Goal: Information Seeking & Learning: Learn about a topic

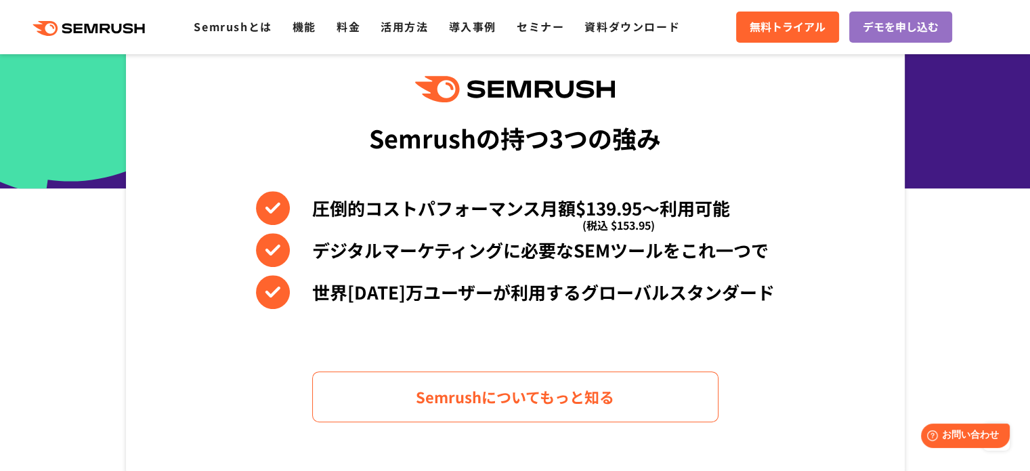
scroll to position [339, 0]
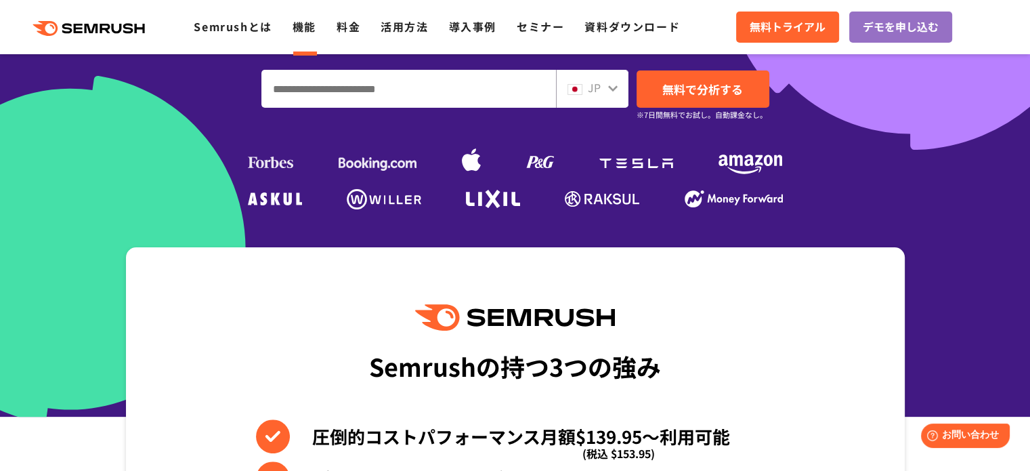
click at [301, 28] on link "機能" at bounding box center [305, 26] width 24 height 16
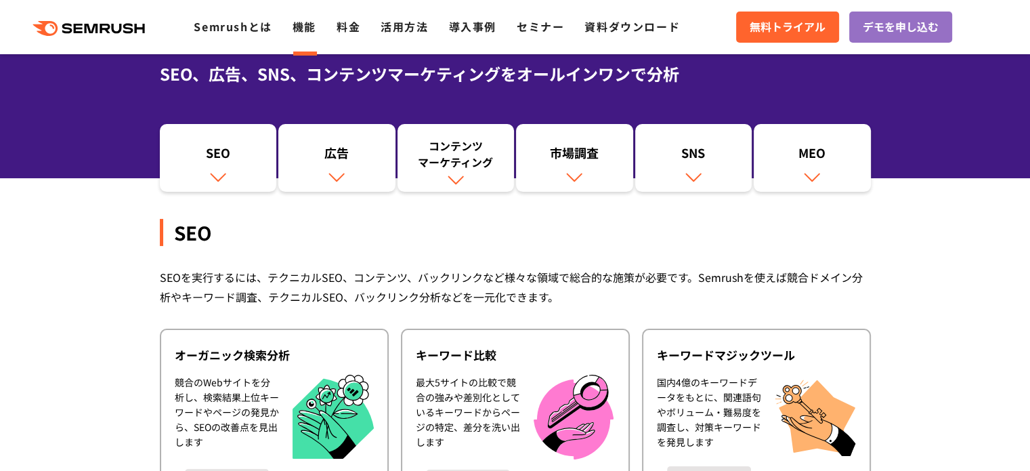
scroll to position [112, 0]
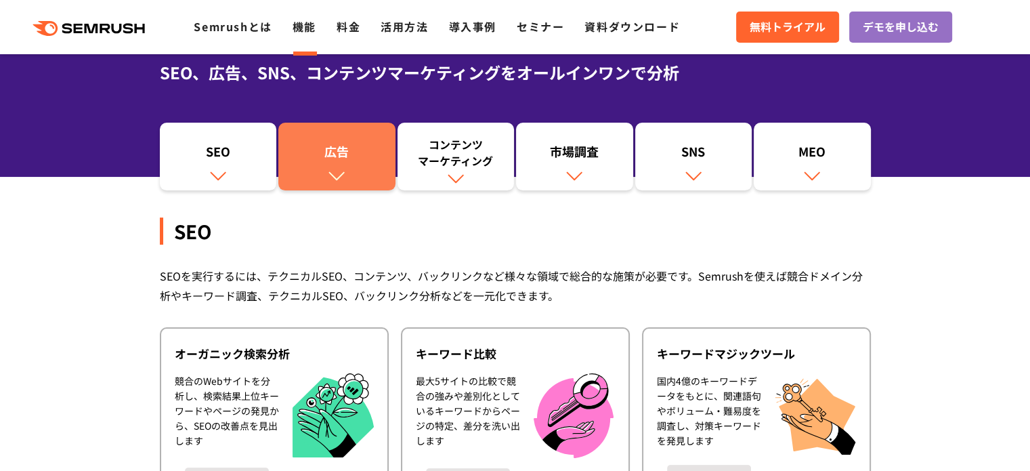
click at [341, 126] on link "広告" at bounding box center [336, 157] width 117 height 68
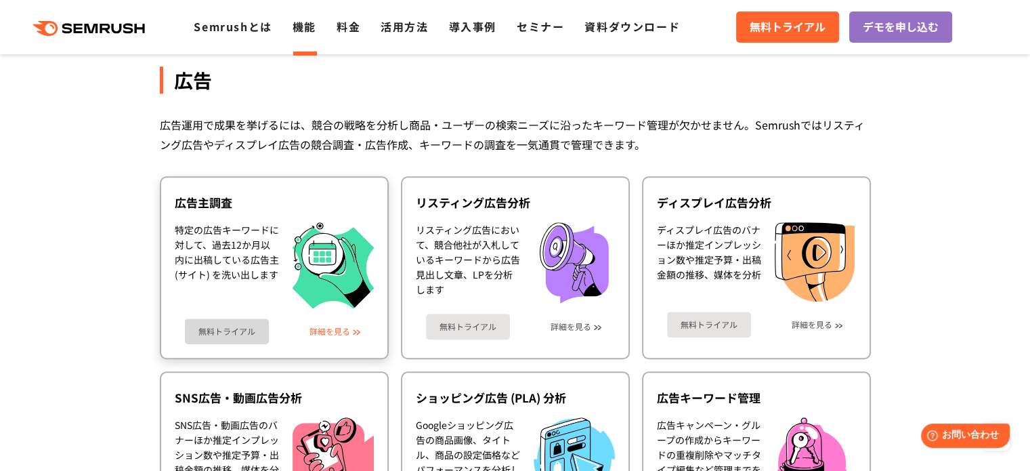
click at [350, 328] on link "詳細を見る" at bounding box center [330, 330] width 41 height 9
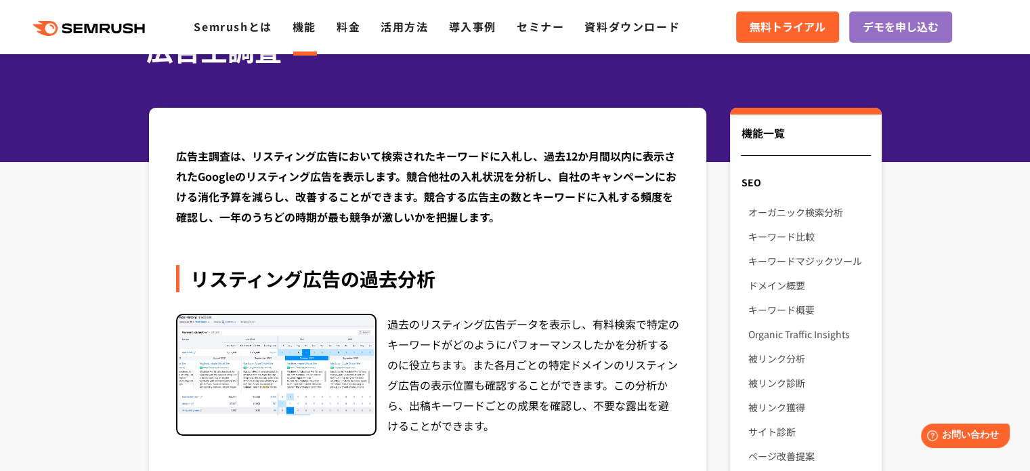
scroll to position [106, 0]
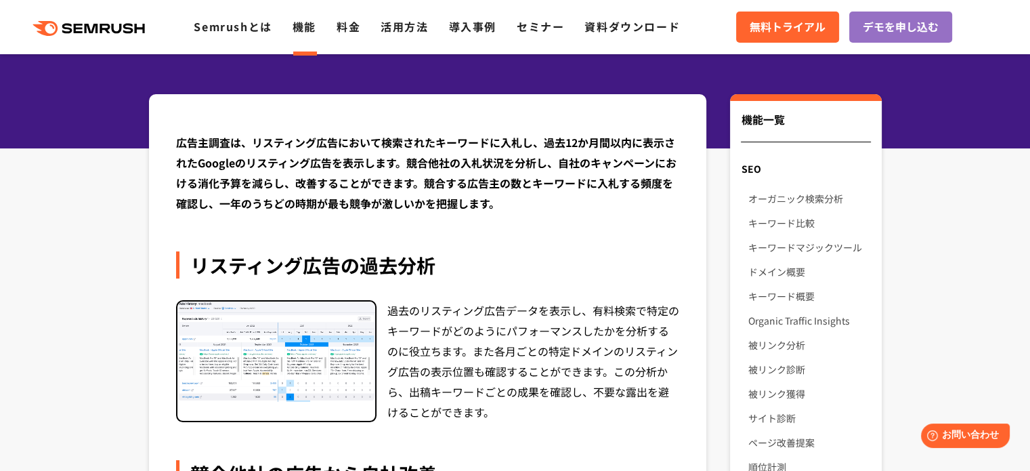
click at [409, 188] on div "広告主調査は、リスティング広告において検索されたキーワードに入札し、過去12か月間以内に表示されたGoogleのリスティング広告を表示します。競合他社の入札状…" at bounding box center [428, 172] width 504 height 81
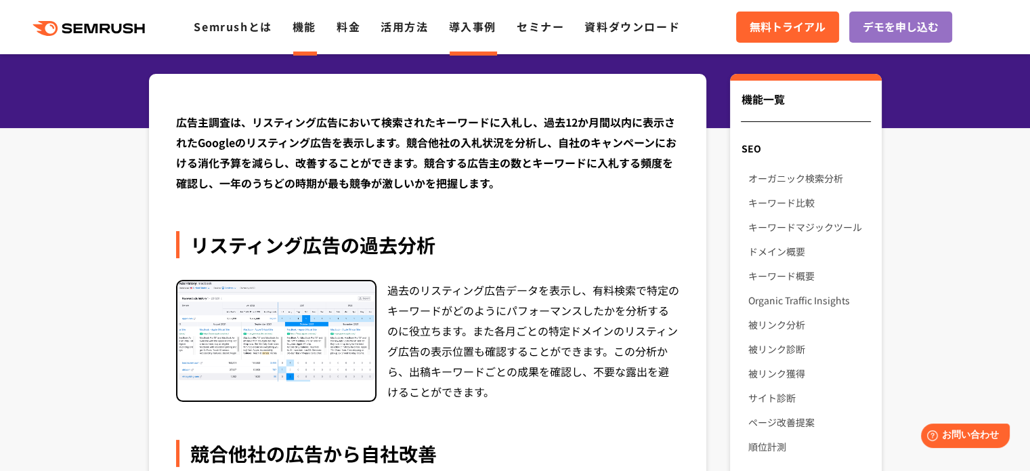
click at [485, 26] on link "導入事例" at bounding box center [472, 26] width 47 height 16
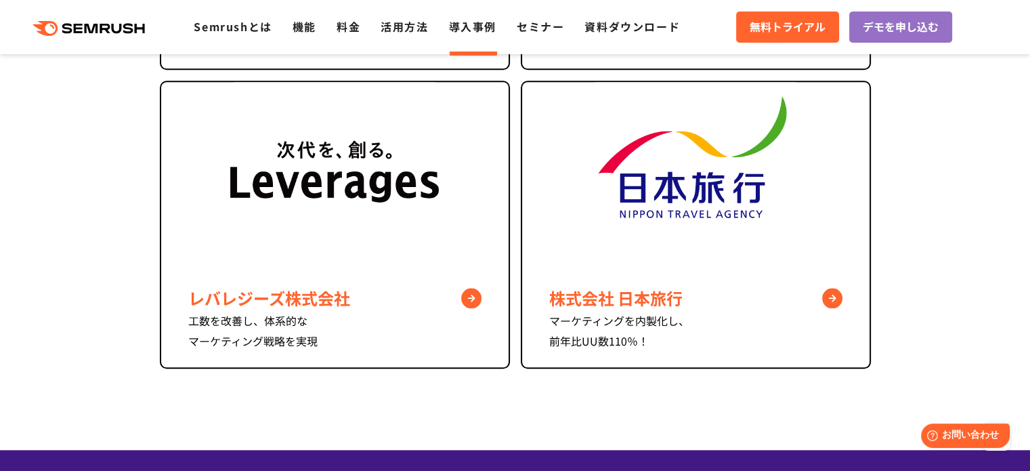
scroll to position [1227, 0]
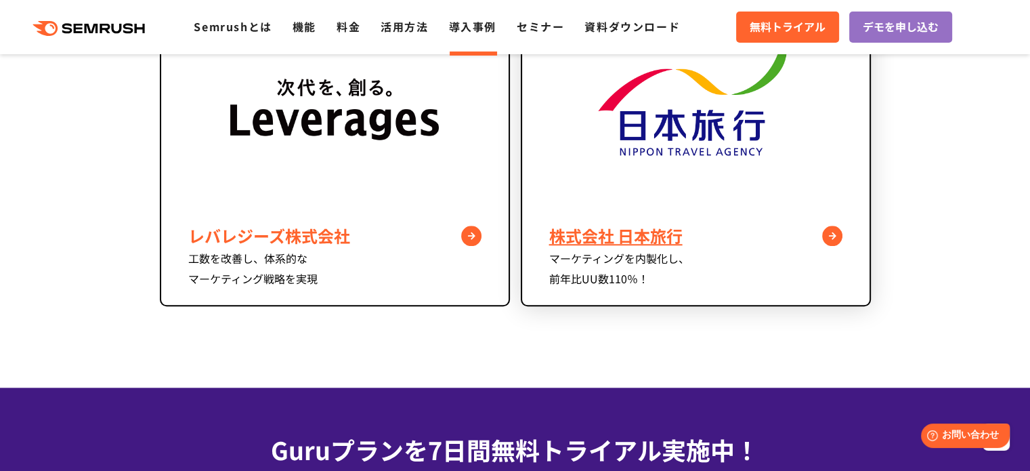
click at [667, 196] on img at bounding box center [695, 114] width 209 height 188
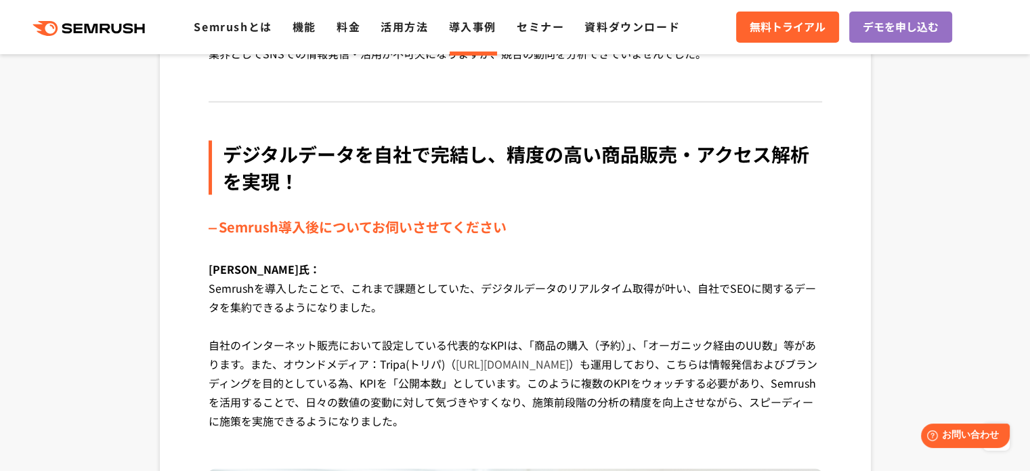
scroll to position [1550, 0]
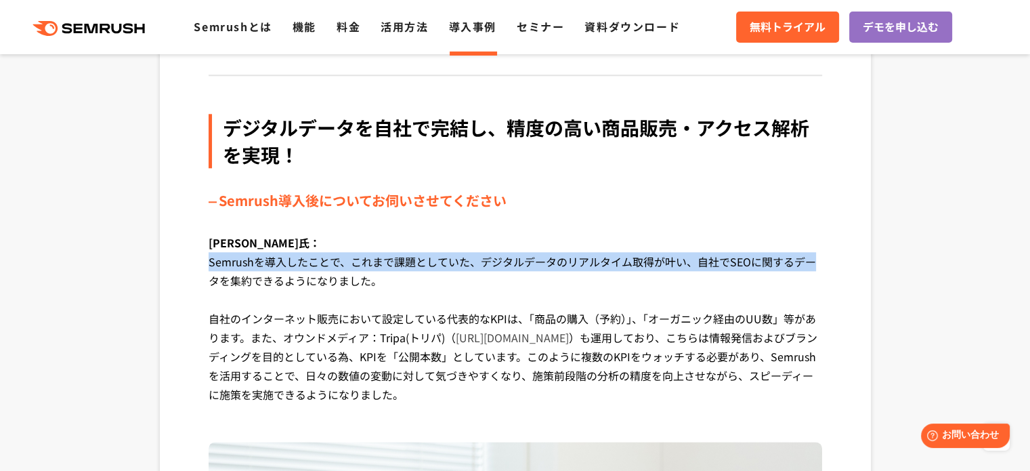
drag, startPoint x: 259, startPoint y: 251, endPoint x: 161, endPoint y: 238, distance: 99.0
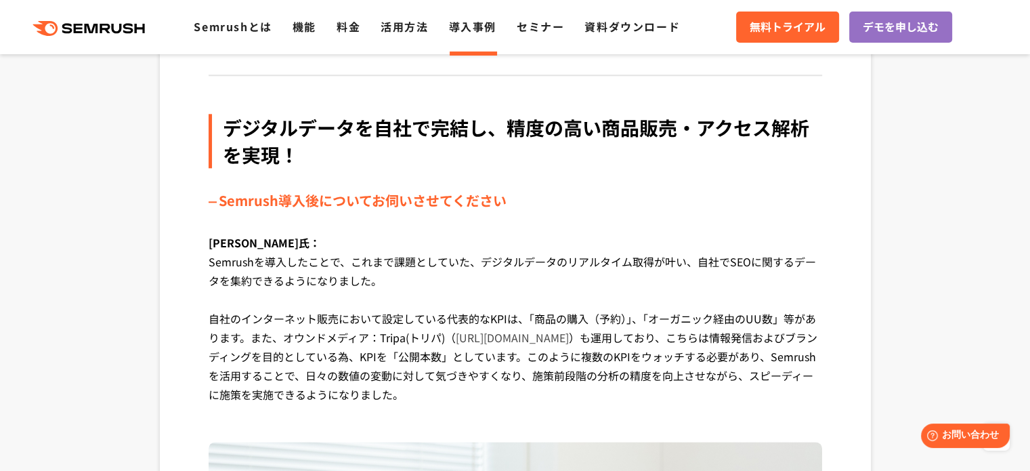
click at [314, 260] on p "中嶋氏： Semrushを導入したことで、これまで課題としていた、デジタルデータのリアルタイム取得が叶い、自社でSEOに関するデータを集約できるようになりまし…" at bounding box center [516, 328] width 614 height 191
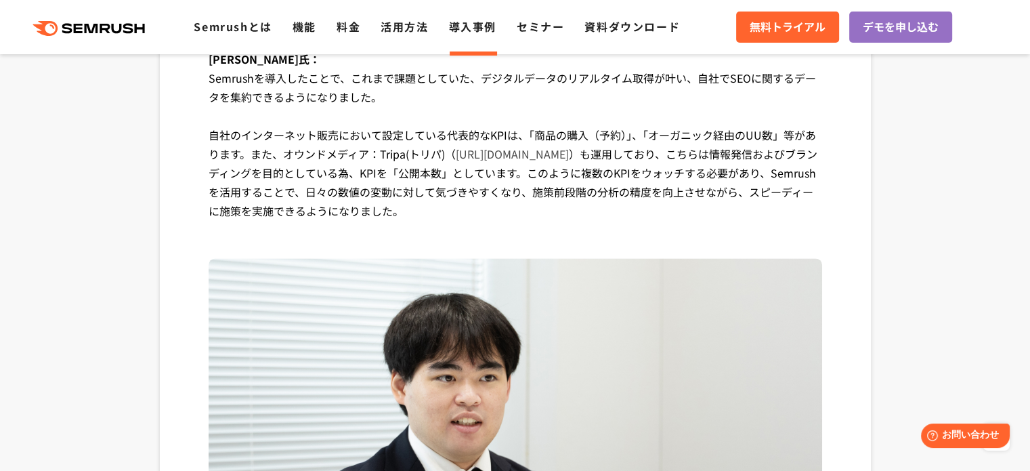
scroll to position [1775, 0]
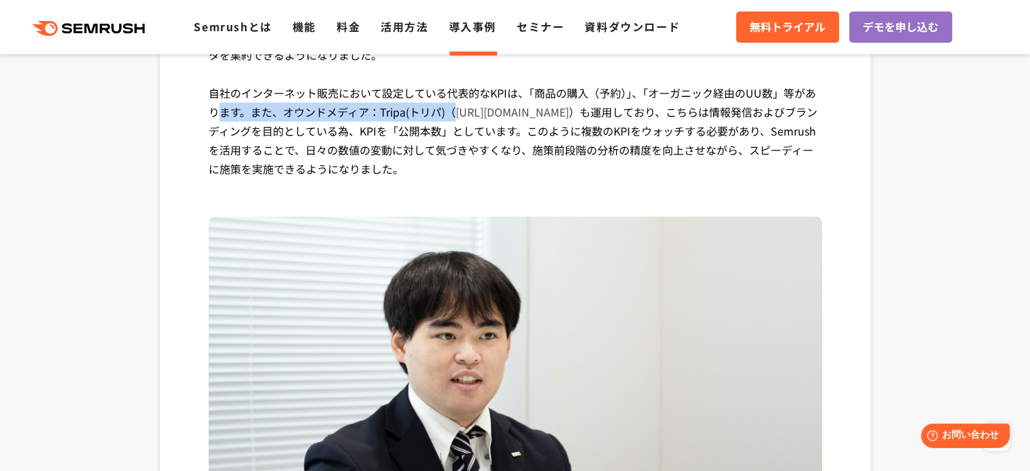
drag, startPoint x: 209, startPoint y: 89, endPoint x: 485, endPoint y: 123, distance: 278.5
click at [448, 84] on p "中嶋氏： Semrushを導入したことで、これまで課題としていた、デジタルデータのリアルタイム取得が叶い、自社でSEOに関するデータを集約できるようになりまし…" at bounding box center [516, 102] width 614 height 191
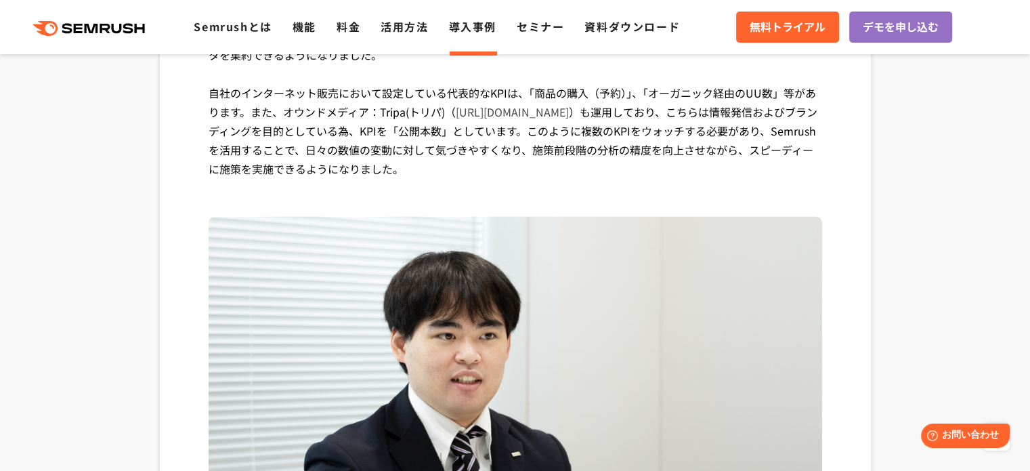
click at [488, 125] on p "中嶋氏： Semrushを導入したことで、これまで課題としていた、デジタルデータのリアルタイム取得が叶い、自社でSEOに関するデータを集約できるようになりまし…" at bounding box center [516, 102] width 614 height 191
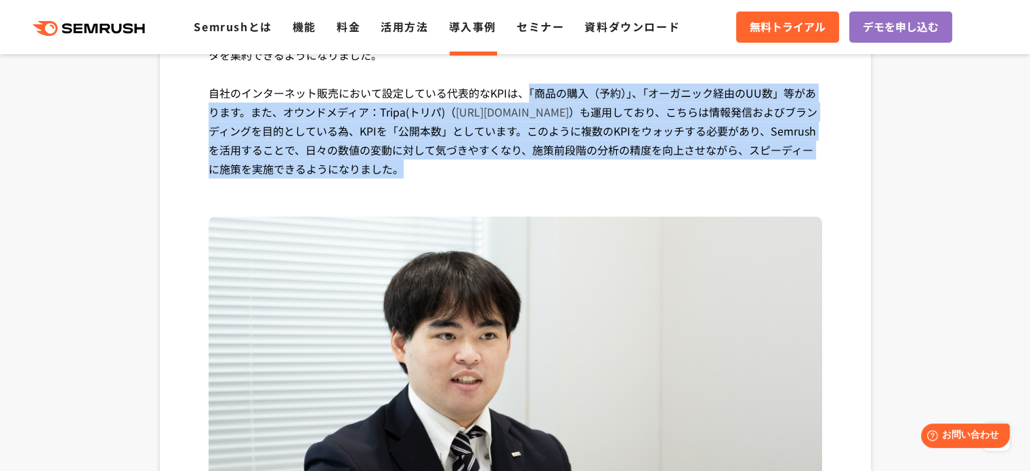
drag, startPoint x: 519, startPoint y: 72, endPoint x: 824, endPoint y: 146, distance: 313.5
click at [824, 146] on div "マーケティングを内製化し、前年比UU数110％！ 日本の旅行会社で、1949年に設立され、国内外の旅行サービスを提供しています。旅行業界では長い歴史を持つ企業…" at bounding box center [515, 463] width 711 height 4007
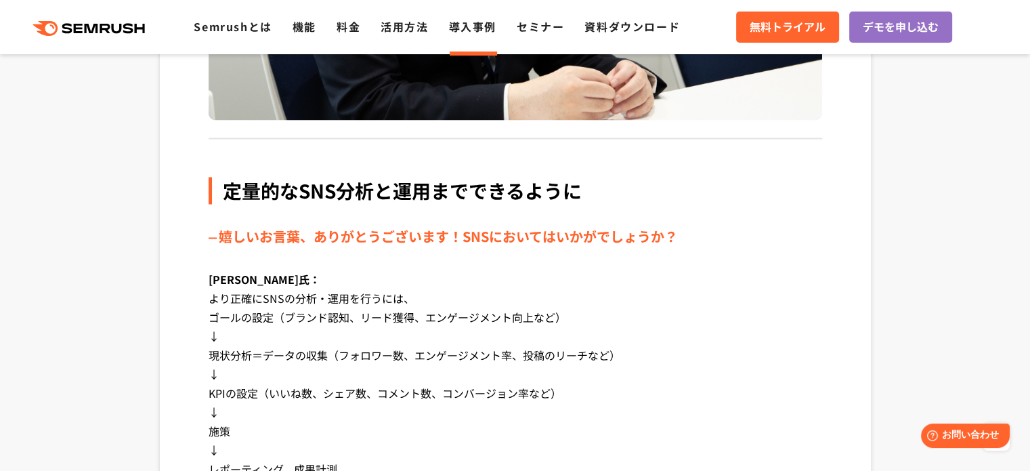
scroll to position [2340, 0]
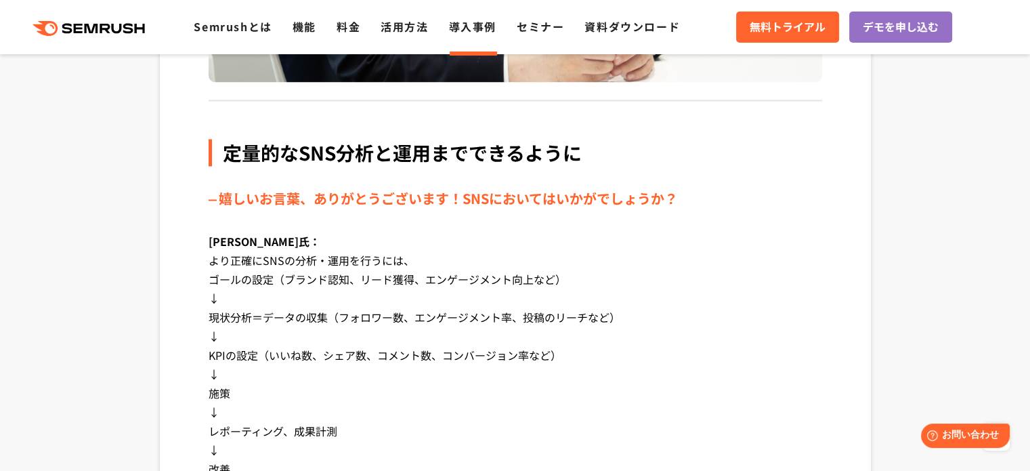
drag, startPoint x: 205, startPoint y: 237, endPoint x: 692, endPoint y: 337, distance: 497.2
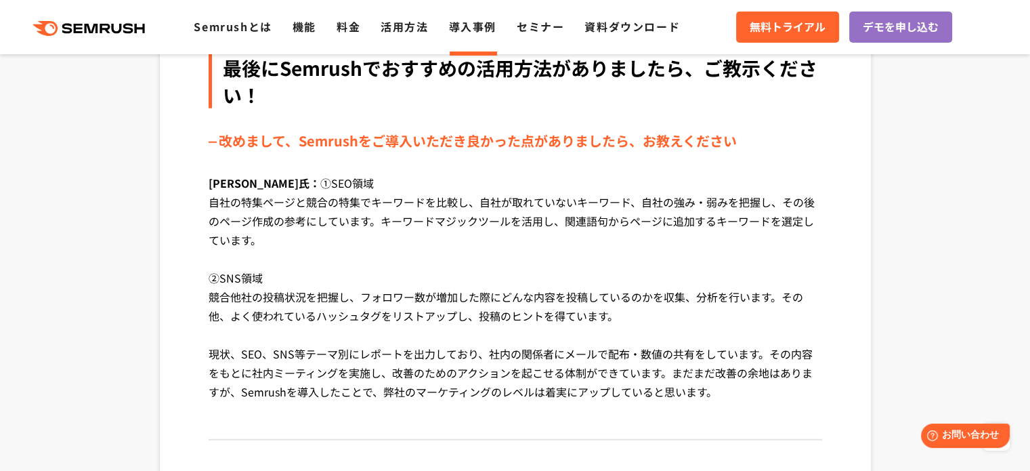
scroll to position [3582, 0]
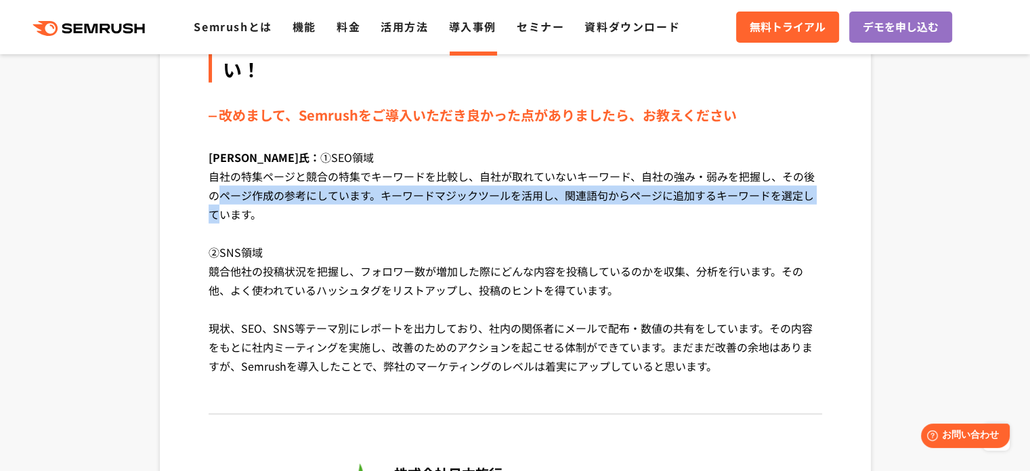
drag, startPoint x: 201, startPoint y: 166, endPoint x: 816, endPoint y: 178, distance: 615.2
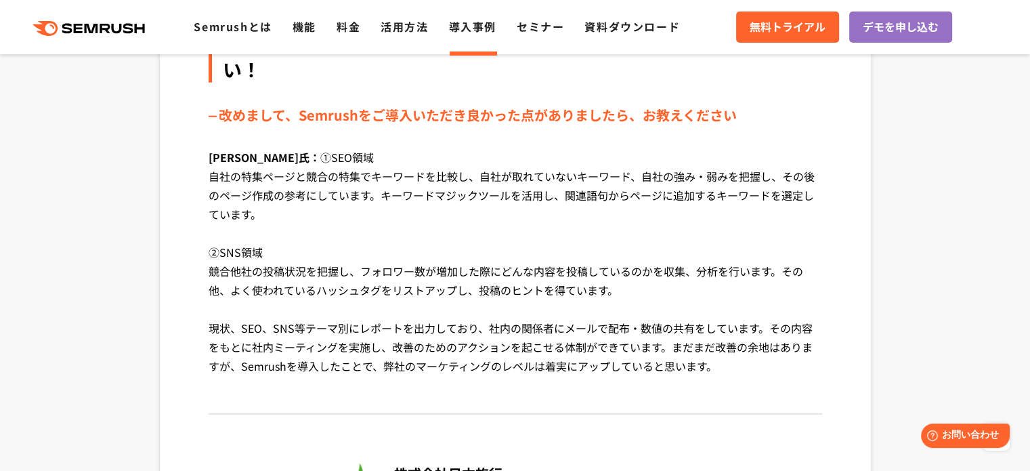
drag, startPoint x: 740, startPoint y: 250, endPoint x: 467, endPoint y: 257, distance: 273.7
click at [685, 250] on p "中嶋氏： ①SEO領域 自社の特集ページと競合の特集でキーワードを比較し、自社が取れていないキーワード、自社の強み・弱みを把握し、その後のページ作成の参考にし…" at bounding box center [516, 272] width 614 height 248
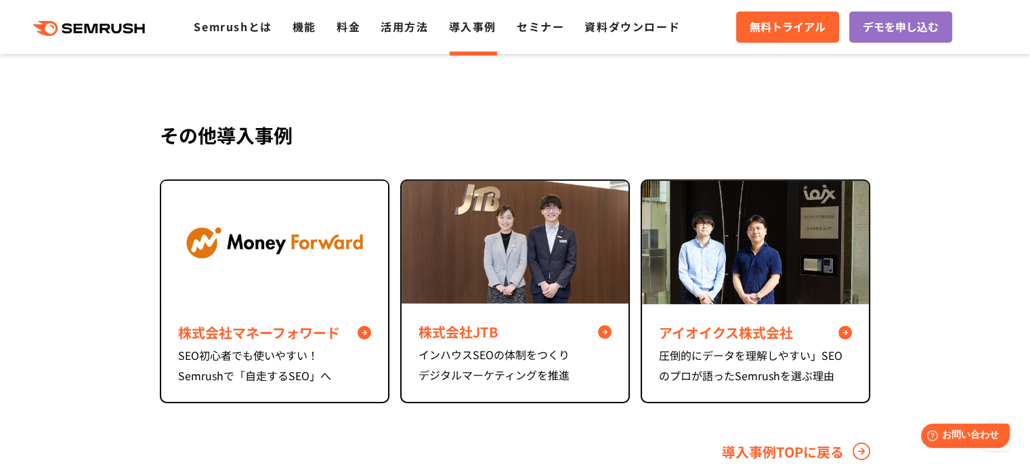
scroll to position [4372, 0]
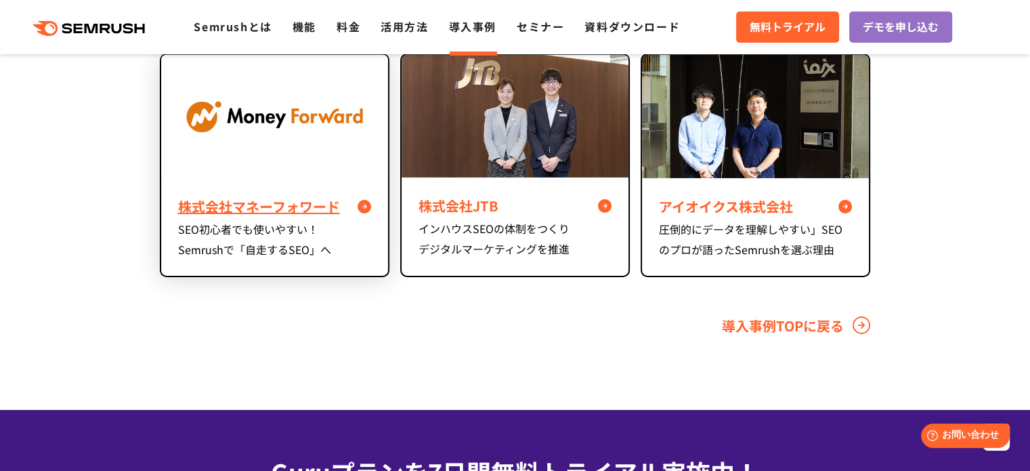
click at [219, 194] on div "株式会社マネーフォワード" at bounding box center [274, 206] width 193 height 24
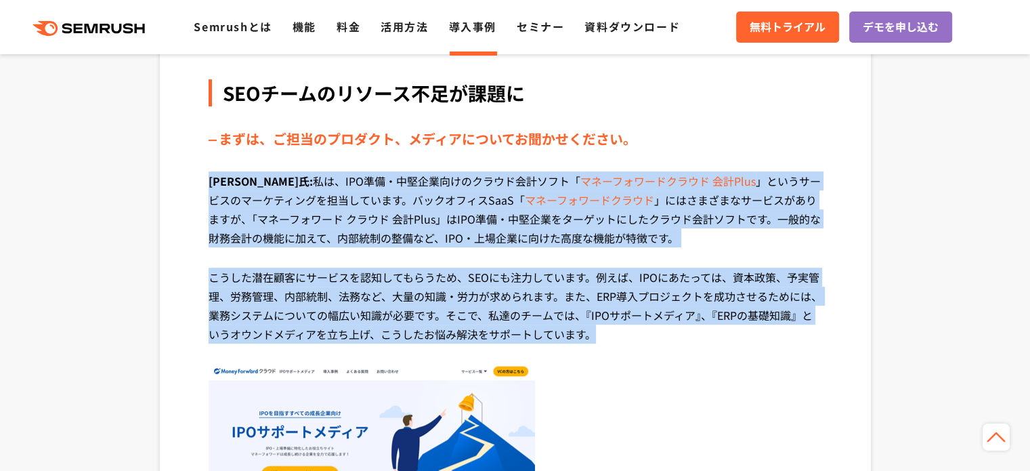
scroll to position [564, 0]
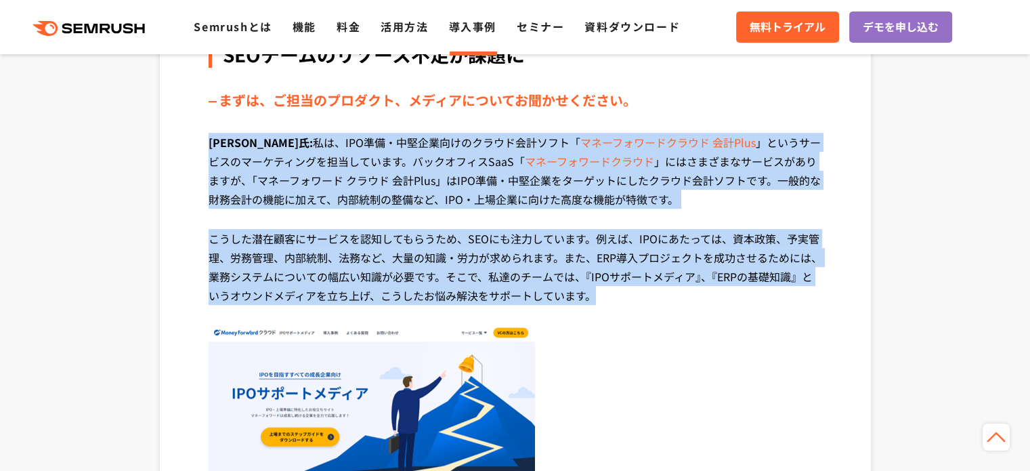
drag, startPoint x: 213, startPoint y: 251, endPoint x: 824, endPoint y: 292, distance: 612.3
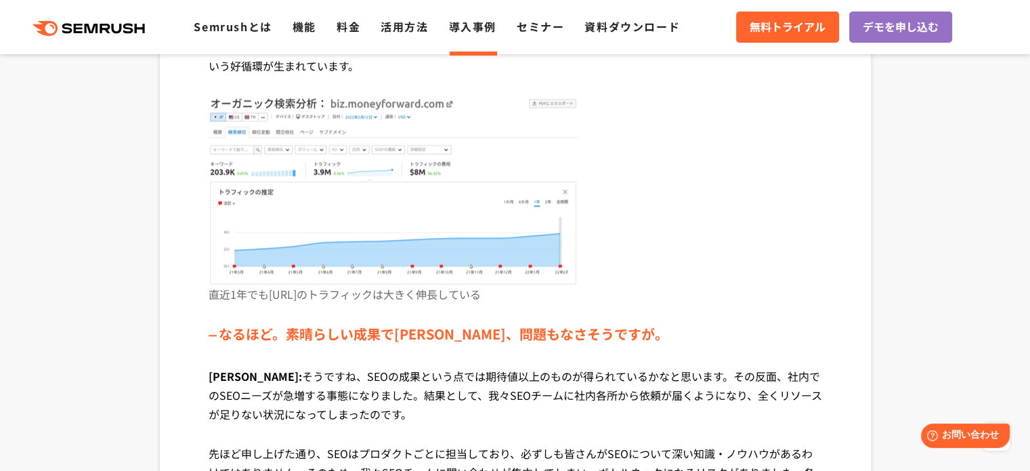
scroll to position [1693, 0]
